Goal: Transaction & Acquisition: Download file/media

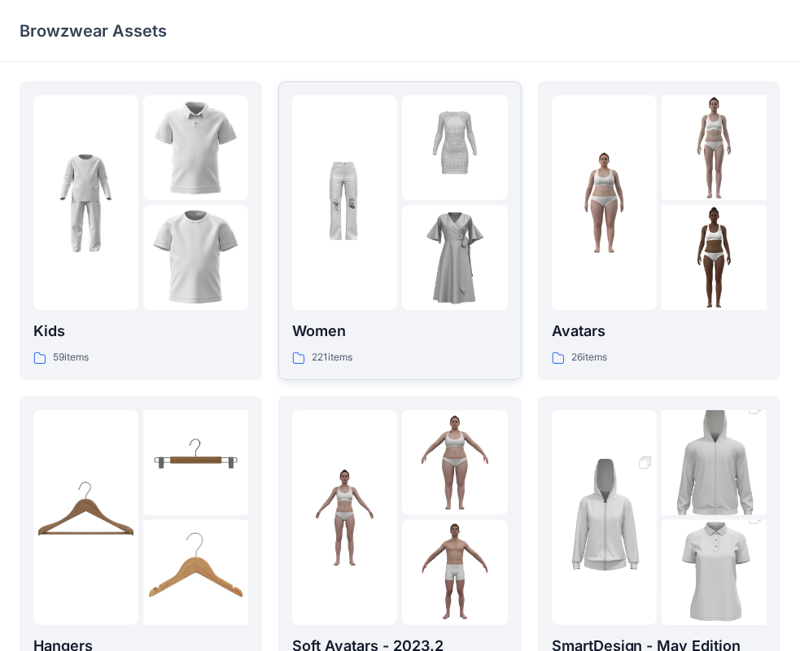
click at [421, 251] on img at bounding box center [454, 257] width 105 height 105
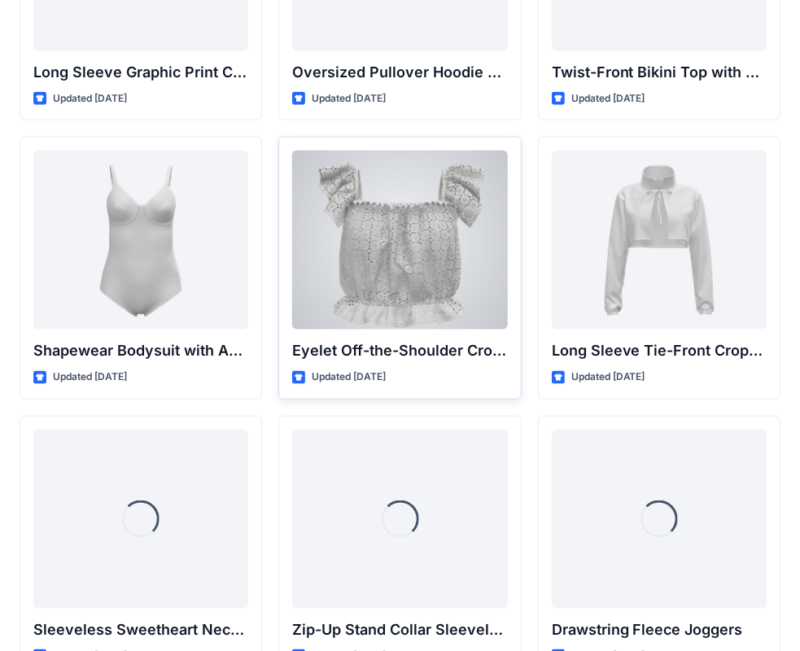
scroll to position [5310, 0]
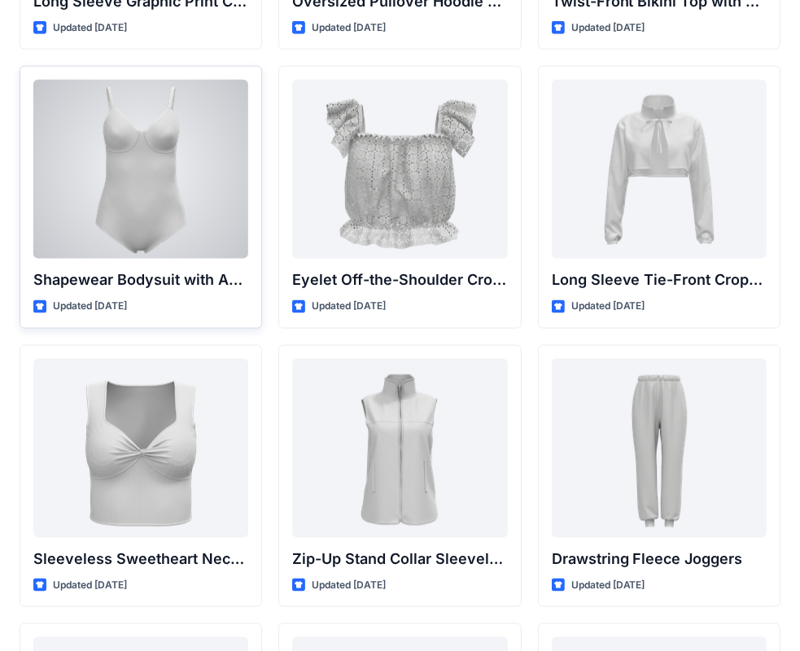
click at [159, 173] on div at bounding box center [140, 169] width 215 height 179
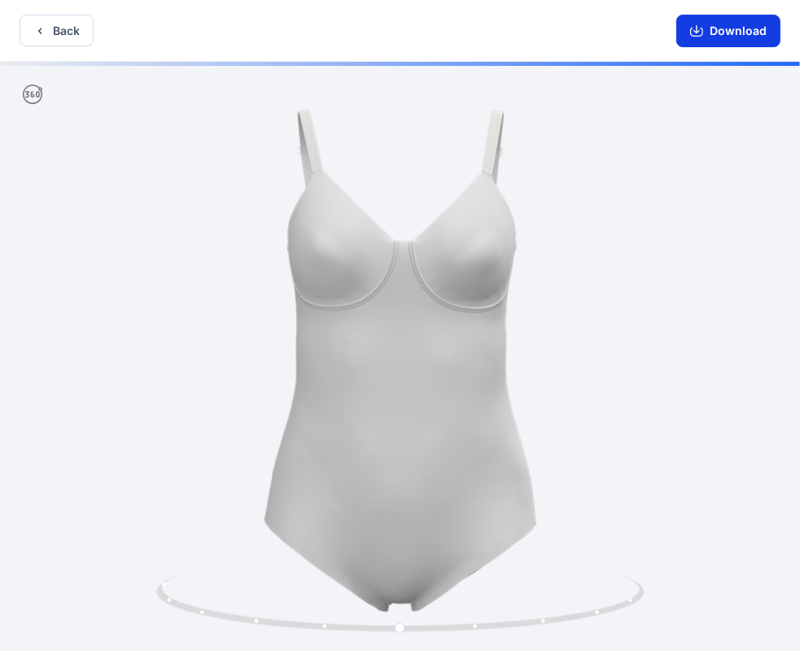
click at [746, 33] on button "Download" at bounding box center [728, 31] width 104 height 33
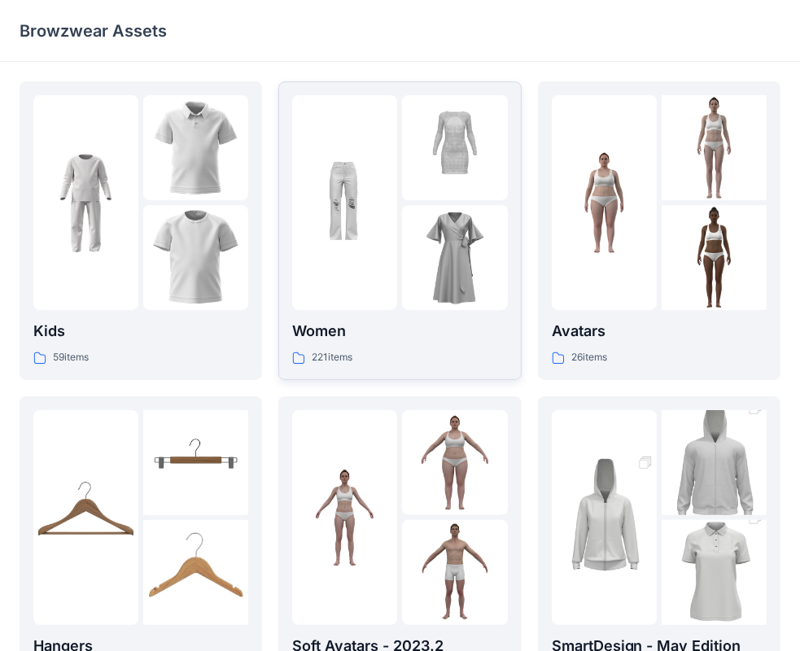
click at [461, 268] on img at bounding box center [454, 257] width 105 height 105
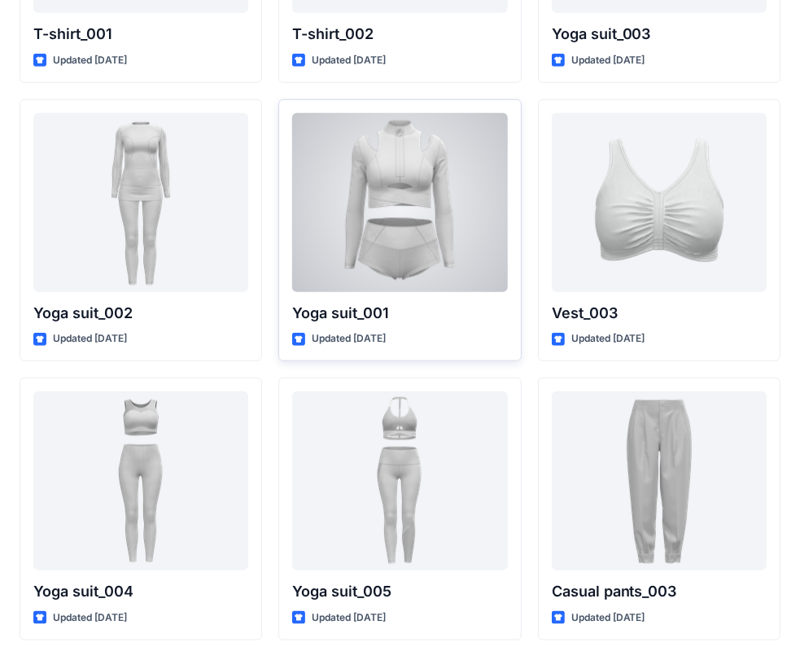
scroll to position [8874, 0]
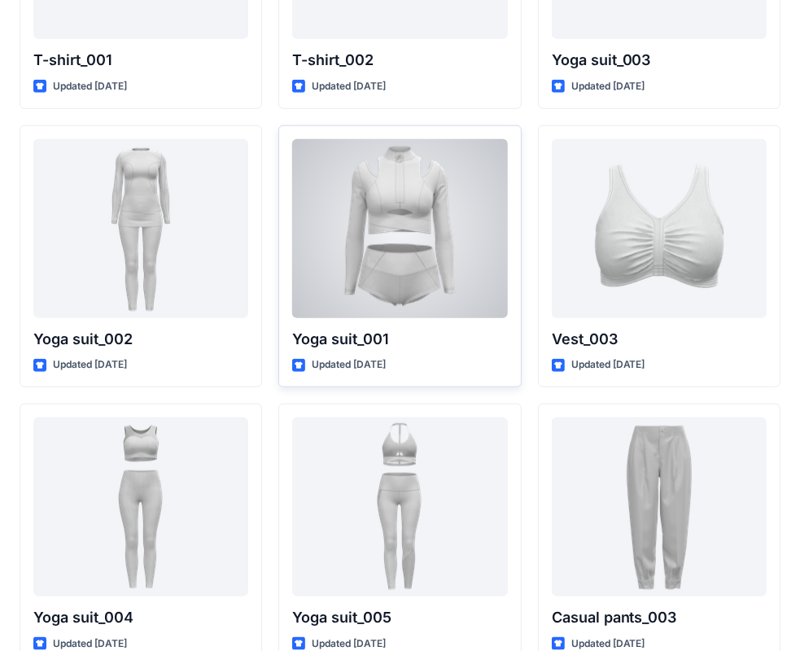
click at [442, 219] on div at bounding box center [399, 228] width 215 height 179
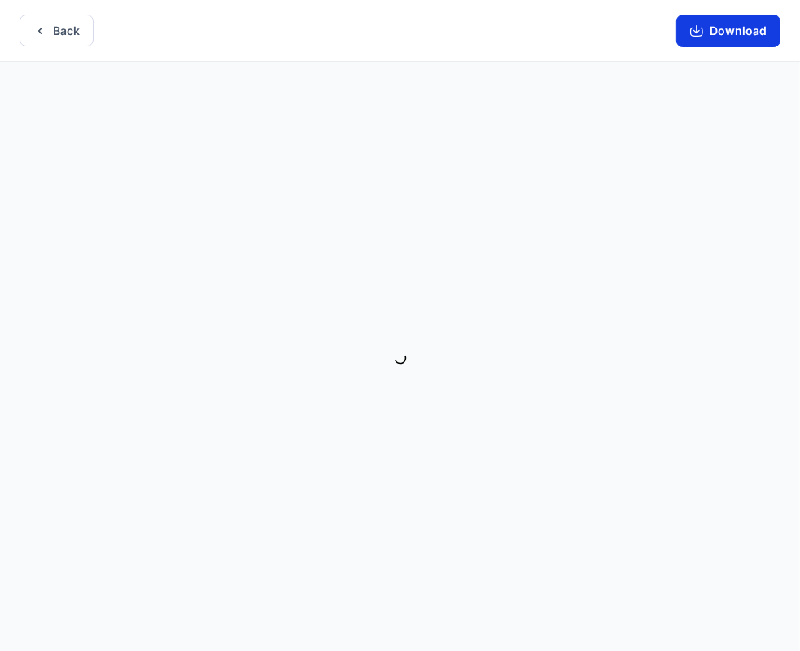
click at [707, 30] on button "Download" at bounding box center [728, 31] width 104 height 33
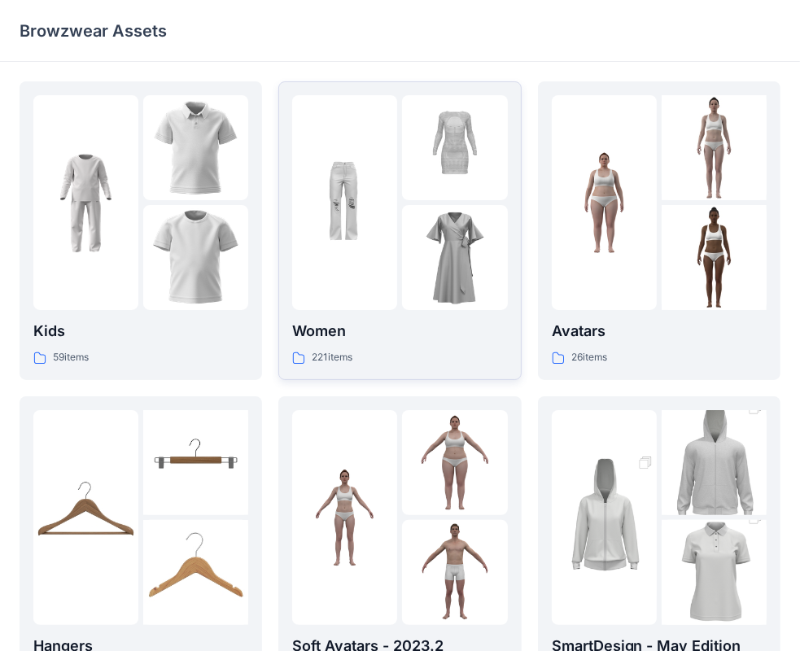
click at [392, 276] on div at bounding box center [344, 202] width 105 height 215
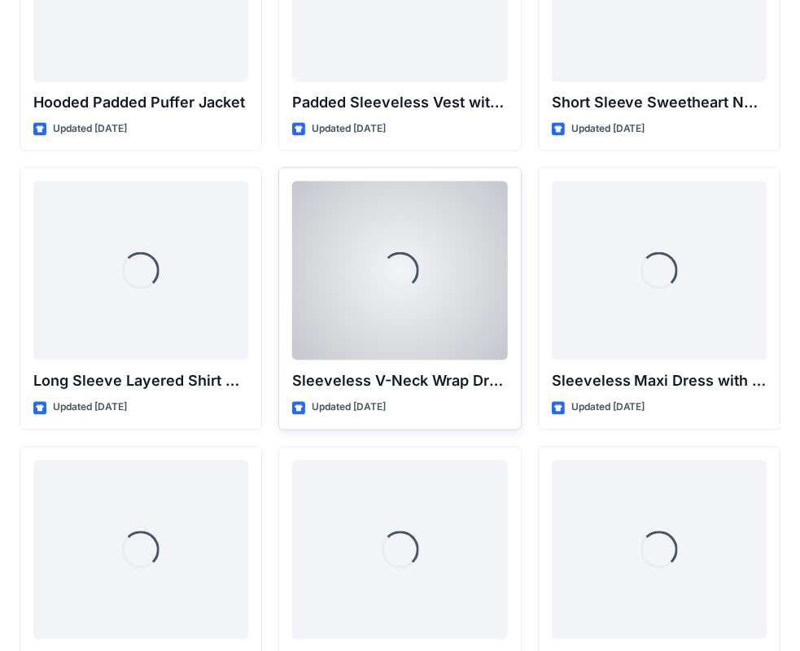
scroll to position [2210, 0]
